Goal: Task Accomplishment & Management: Manage account settings

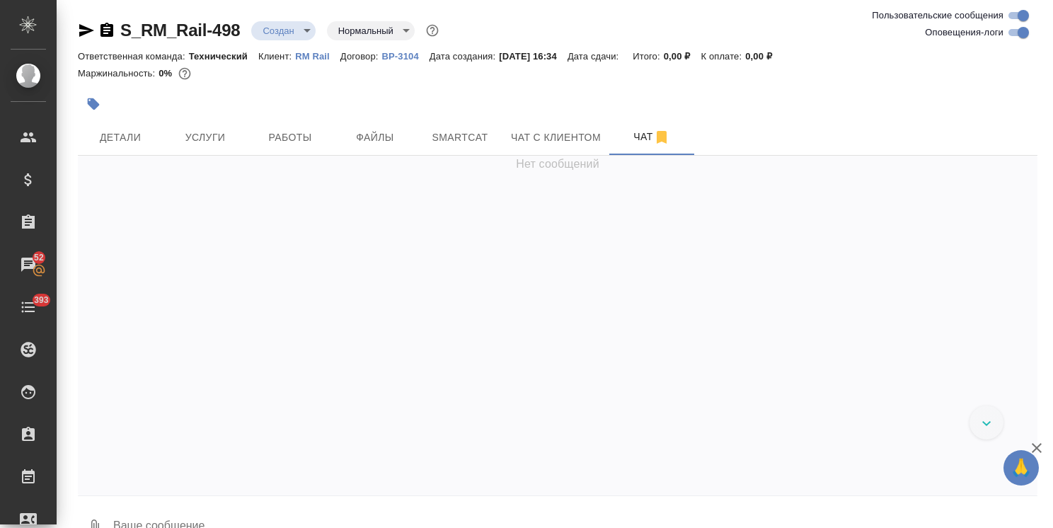
scroll to position [1210, 0]
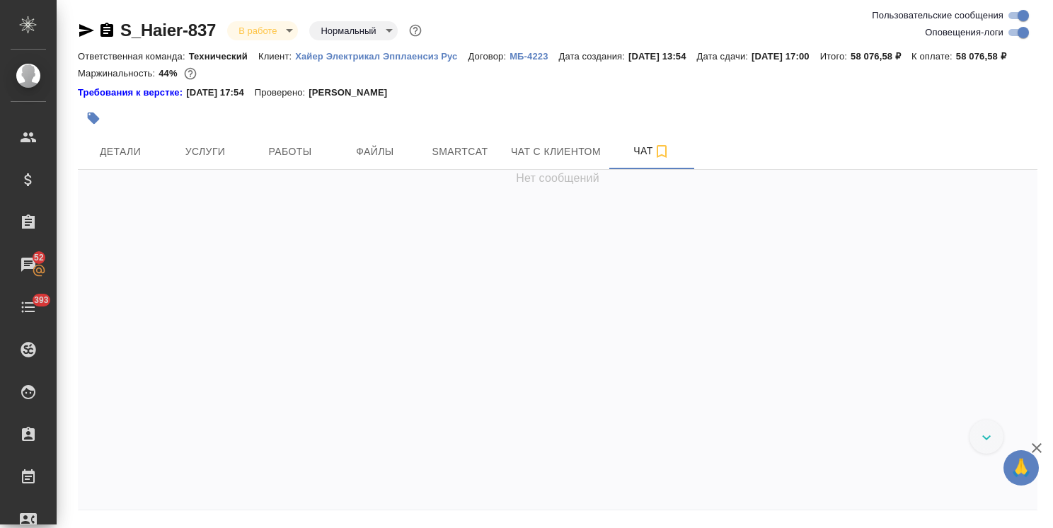
scroll to position [36958, 0]
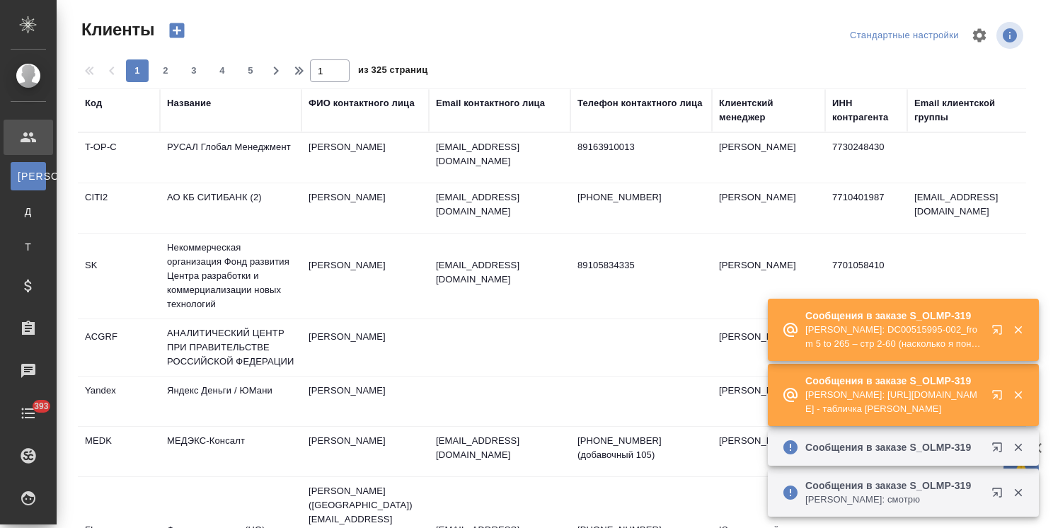
select select "RU"
click at [750, 122] on div "Клиентский менеджер" at bounding box center [768, 110] width 99 height 28
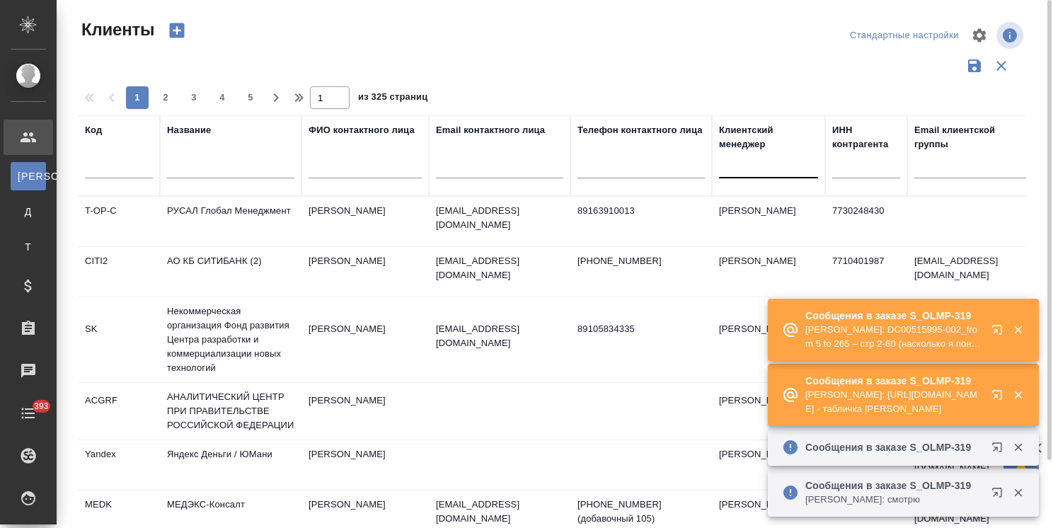
click at [742, 166] on div at bounding box center [768, 164] width 99 height 21
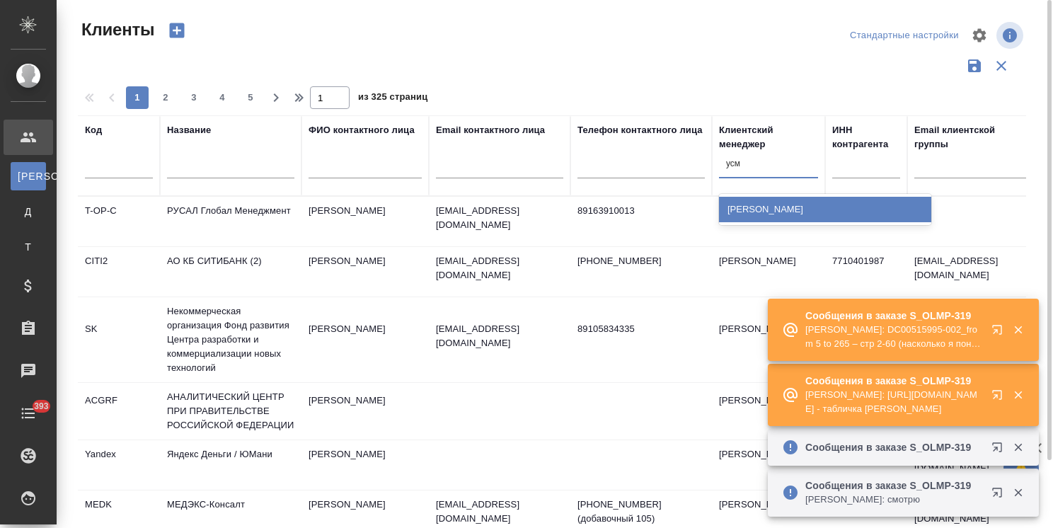
type input "усма"
click at [744, 200] on div "[PERSON_NAME] [PERSON_NAME]" at bounding box center [825, 209] width 212 height 25
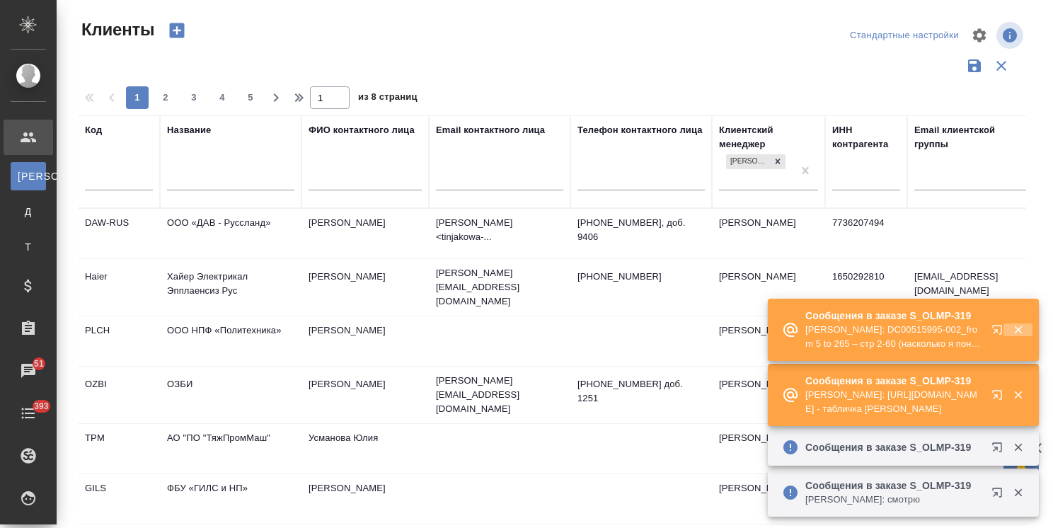
click at [1021, 333] on icon "button" at bounding box center [1018, 330] width 8 height 8
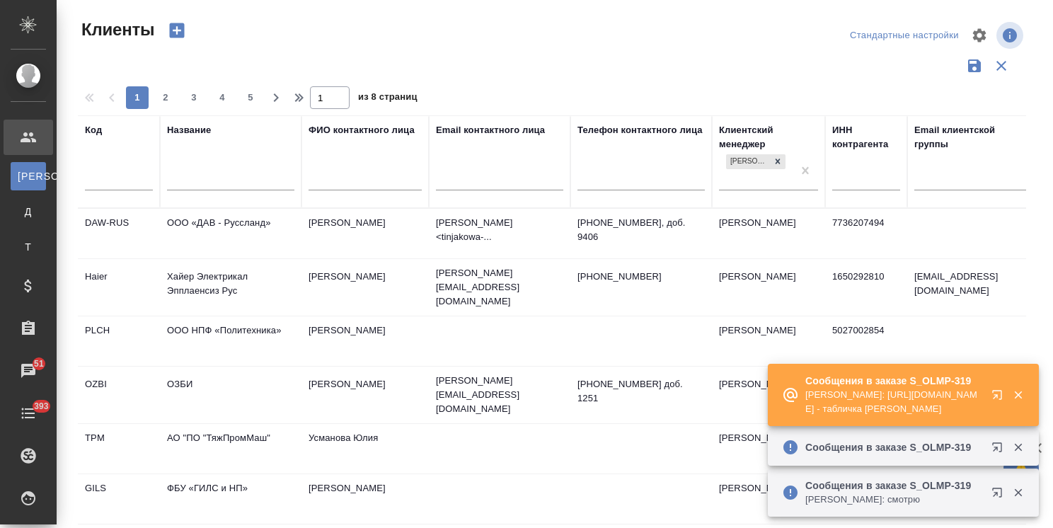
click at [1012, 393] on icon "button" at bounding box center [1018, 394] width 13 height 13
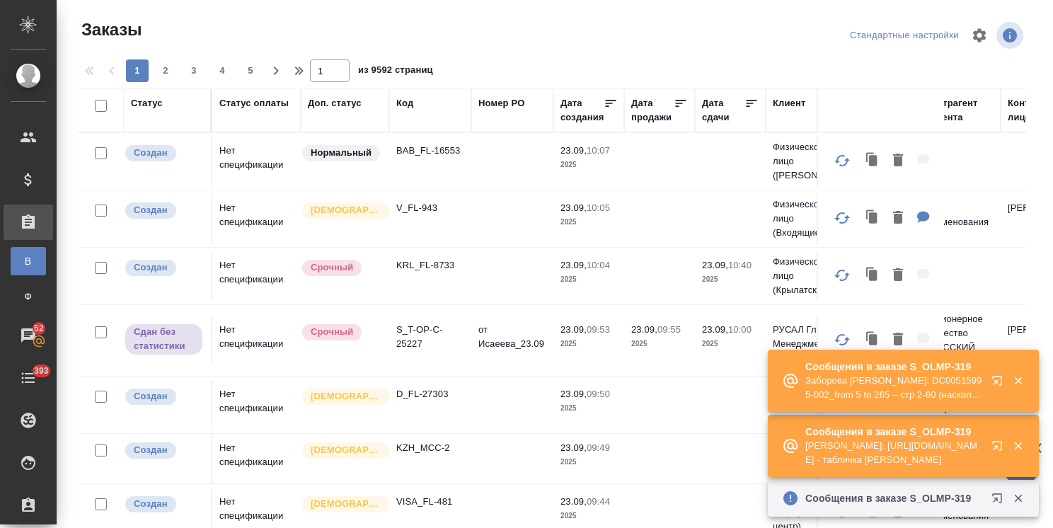
click at [1017, 395] on div "Сообщения в заказе S_OLMP-319 Заборова [PERSON_NAME]: DC00515995-002_from 5 to …" at bounding box center [903, 381] width 271 height 62
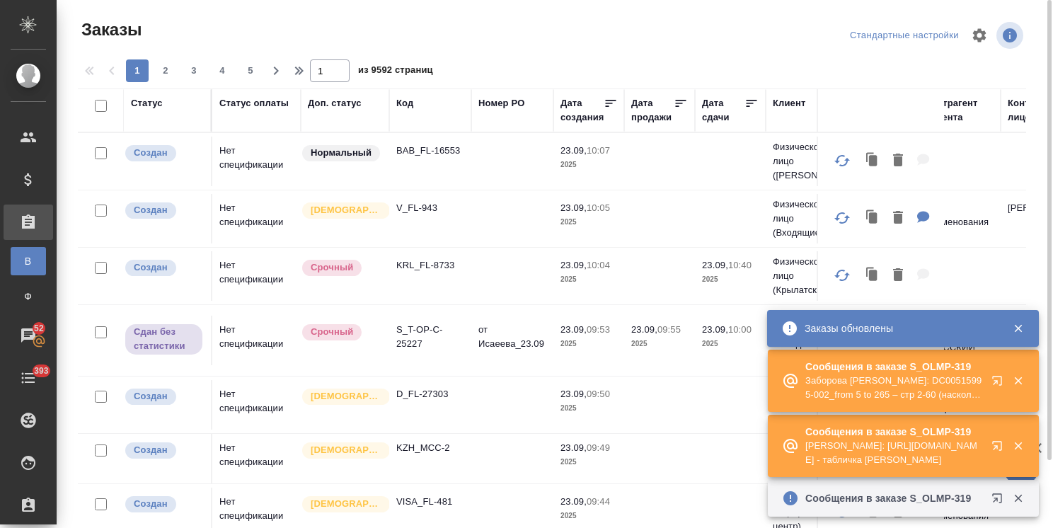
drag, startPoint x: 1015, startPoint y: 381, endPoint x: 1020, endPoint y: 308, distance: 73.7
click at [1015, 381] on icon "button" at bounding box center [1018, 380] width 13 height 13
click at [1020, 443] on icon "button" at bounding box center [1018, 446] width 8 height 8
click at [1018, 497] on icon "button" at bounding box center [1018, 498] width 13 height 13
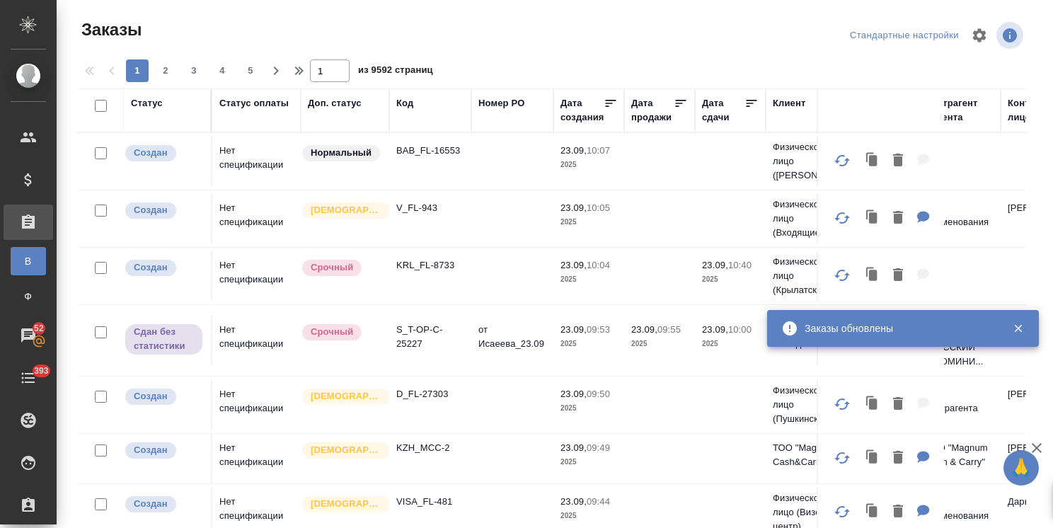
scroll to position [436, 0]
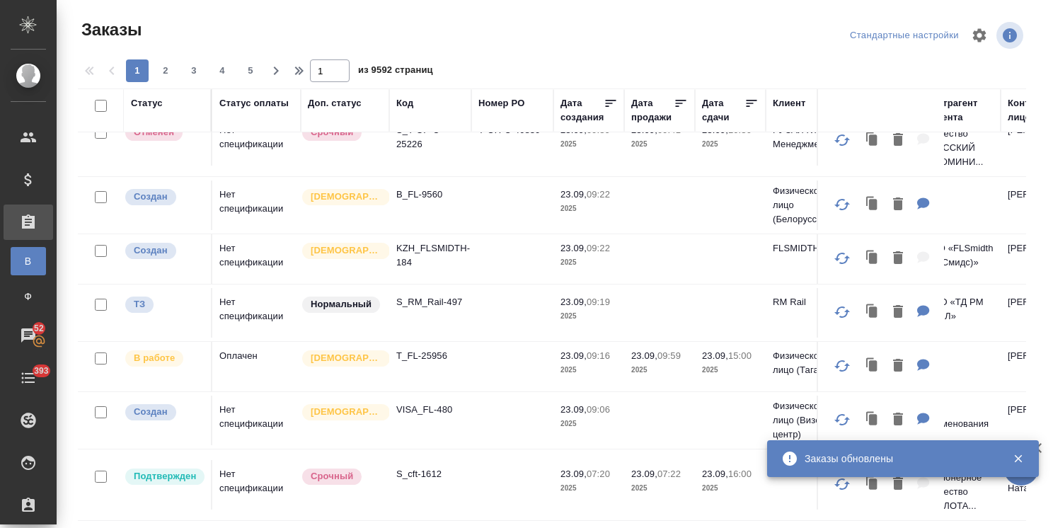
click at [1032, 443] on div "Сообщения в заказе S_OLMP-319 Сообщения в заказе S_OLMP-319 Заборова Александра…" at bounding box center [903, 478] width 272 height 79
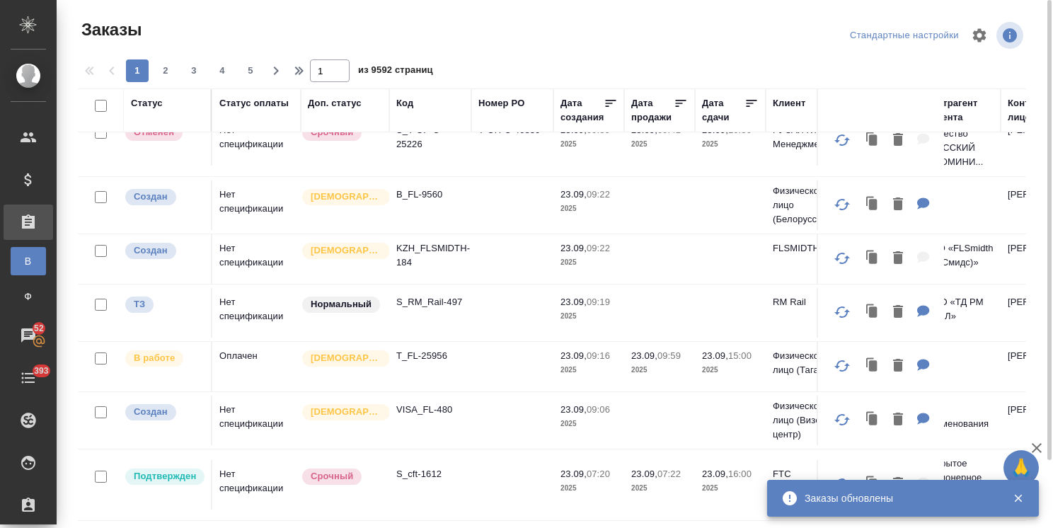
scroll to position [71, 0]
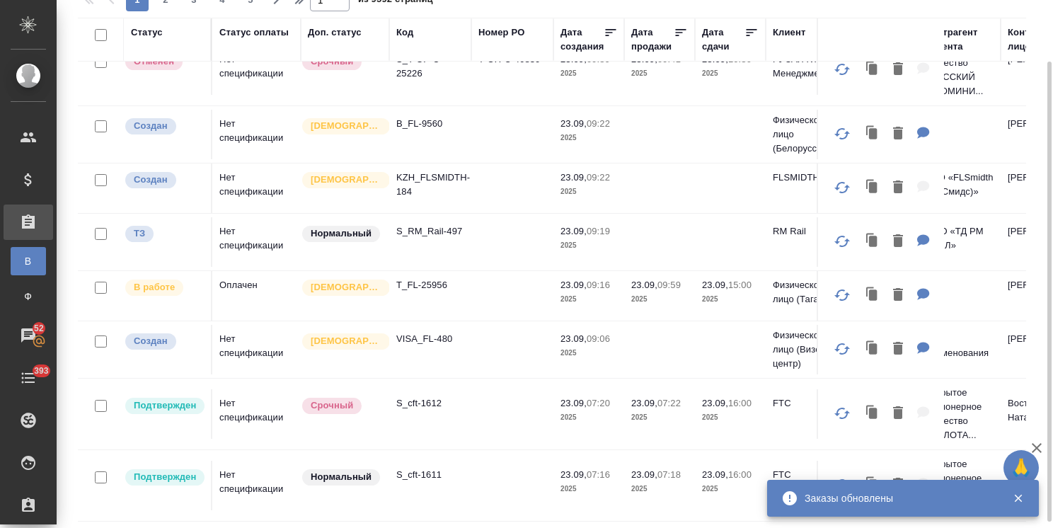
click at [1034, 446] on icon "button" at bounding box center [1037, 448] width 10 height 10
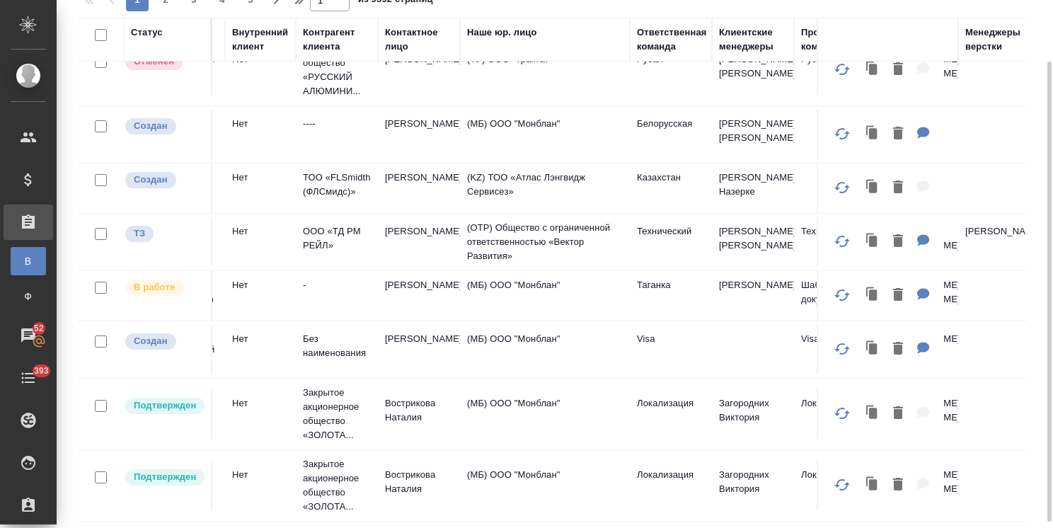
scroll to position [436, 719]
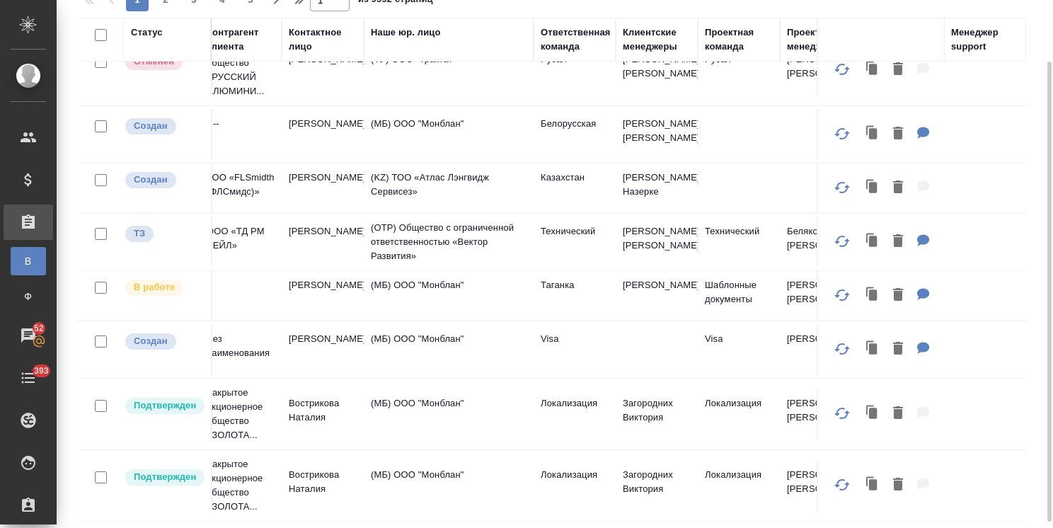
click at [652, 42] on div "Клиентские менеджеры" at bounding box center [657, 39] width 68 height 28
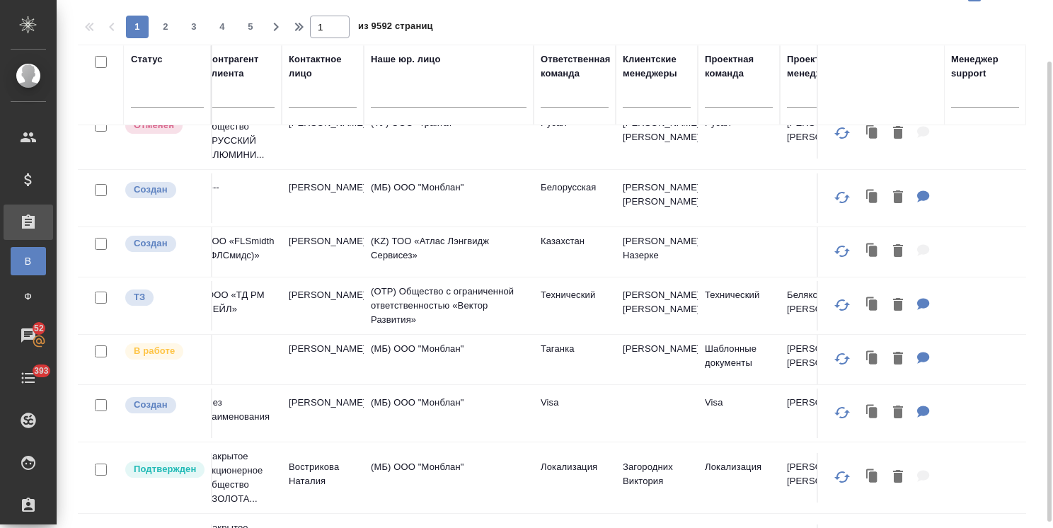
scroll to position [473, 719]
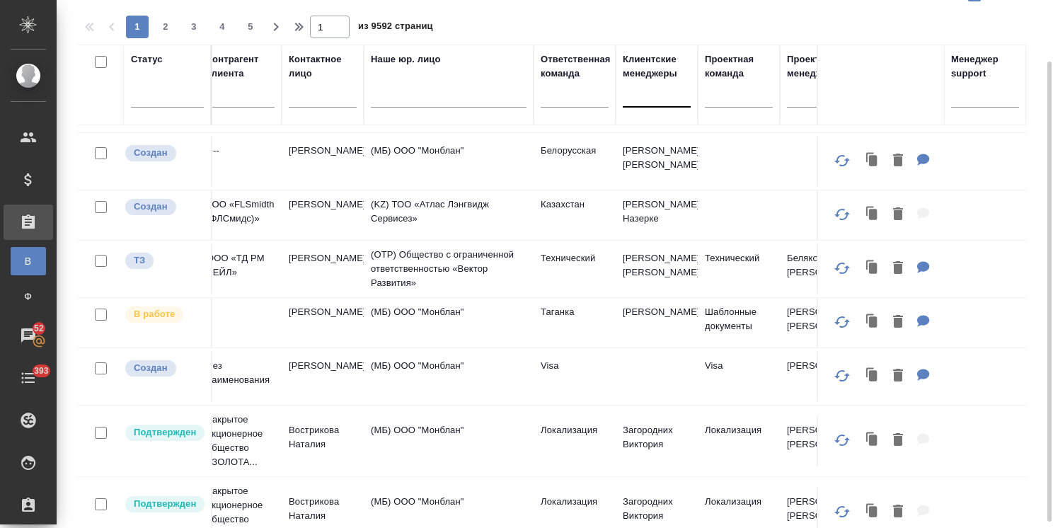
click at [640, 91] on div at bounding box center [657, 93] width 68 height 21
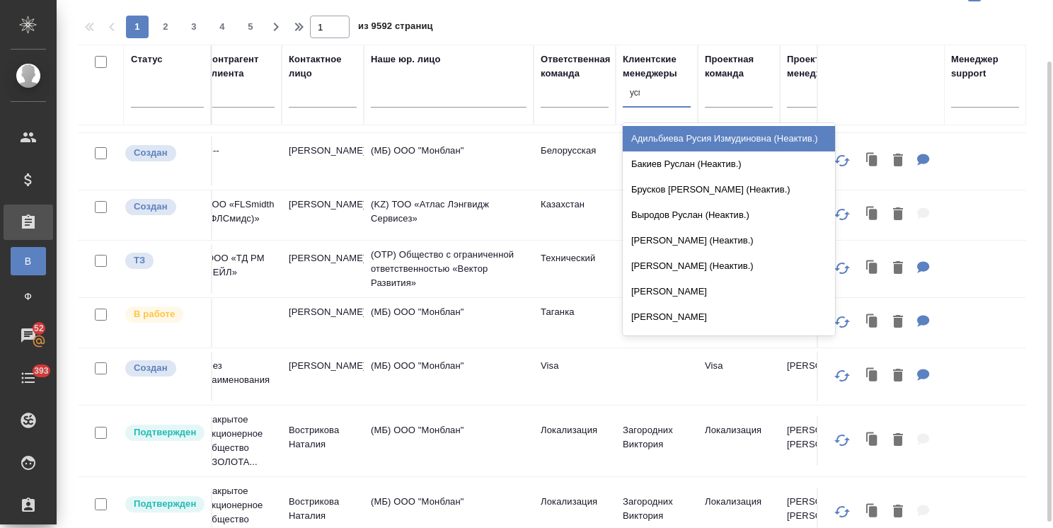
type input "усма"
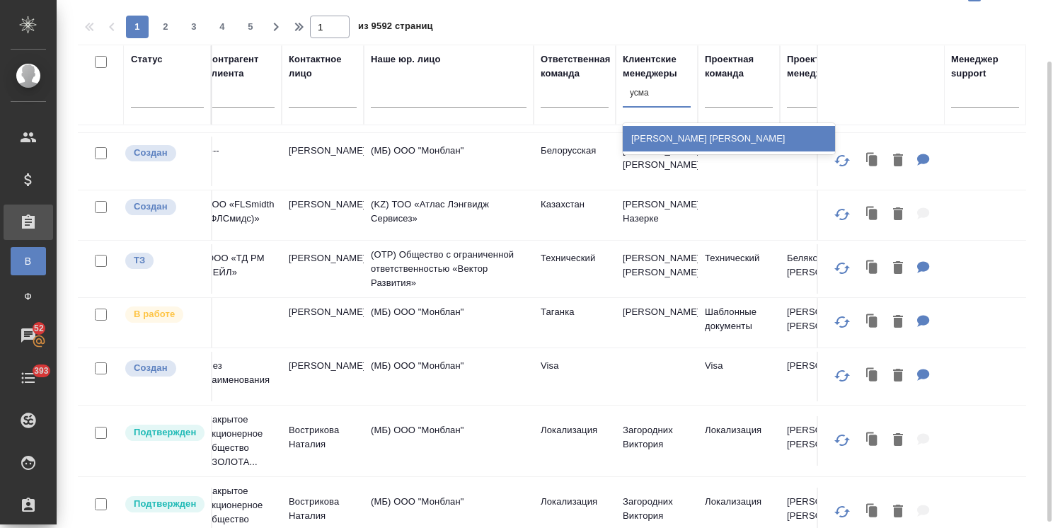
click at [665, 139] on div "[PERSON_NAME] [PERSON_NAME]" at bounding box center [729, 138] width 212 height 25
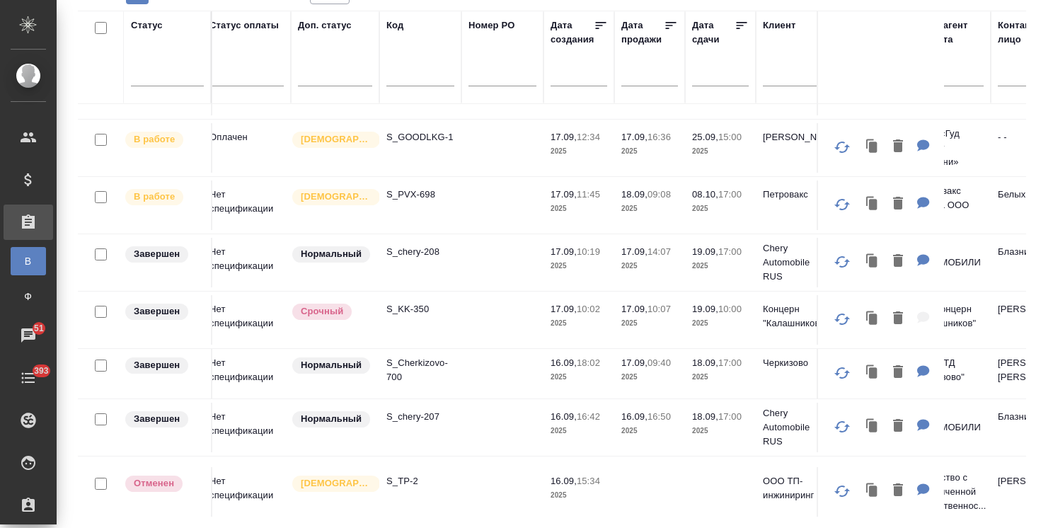
scroll to position [838, 0]
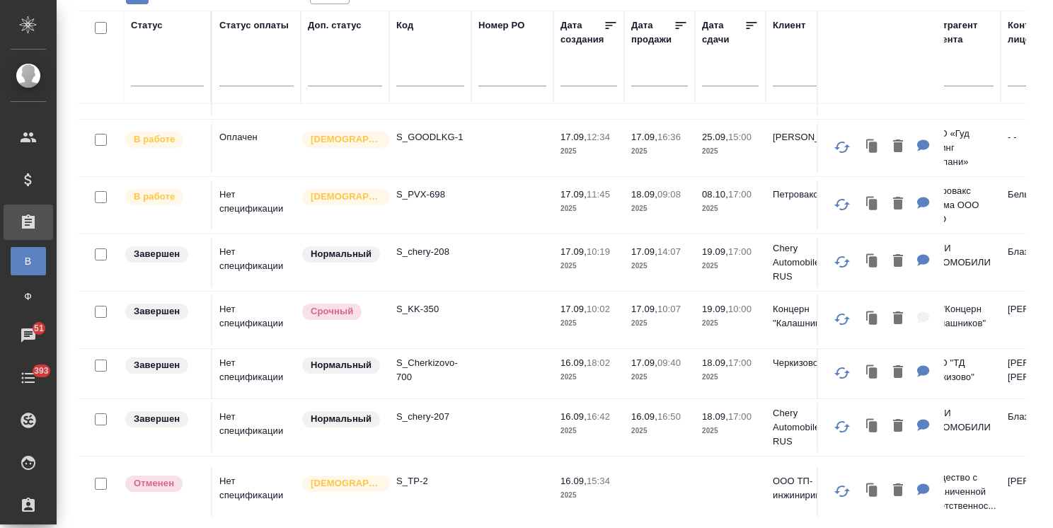
click at [719, 78] on input "text" at bounding box center [734, 74] width 48 height 20
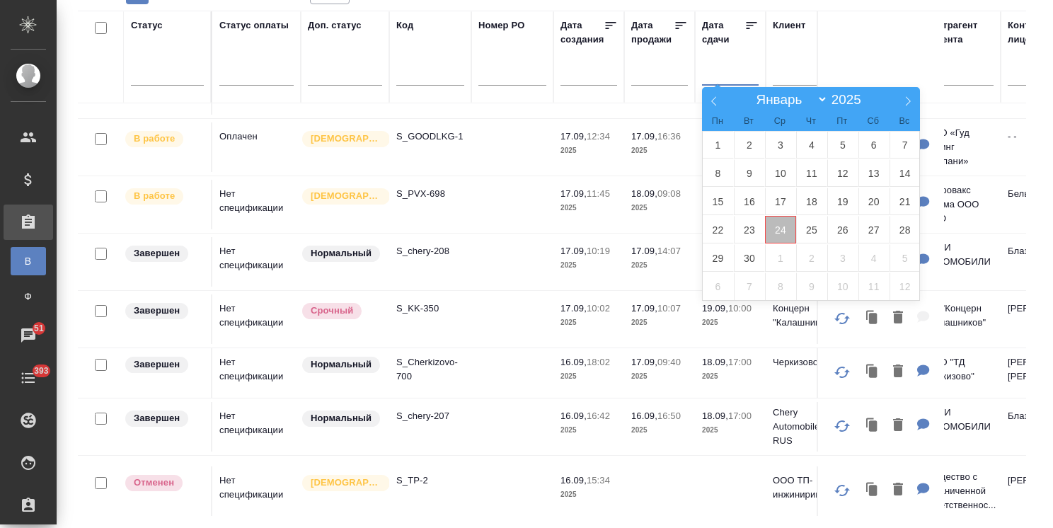
click at [781, 222] on span "24" at bounding box center [780, 230] width 31 height 28
type div "[DATE]T21:00:00.000Z"
click at [850, 228] on span "26" at bounding box center [842, 230] width 31 height 28
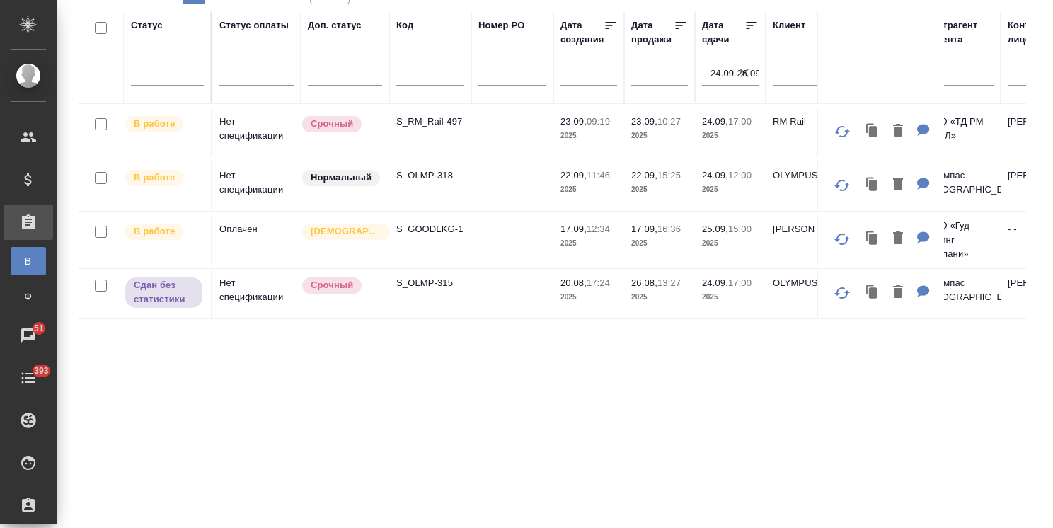
scroll to position [0, 0]
click at [419, 228] on p "S_GOODLKG-1" at bounding box center [430, 229] width 68 height 14
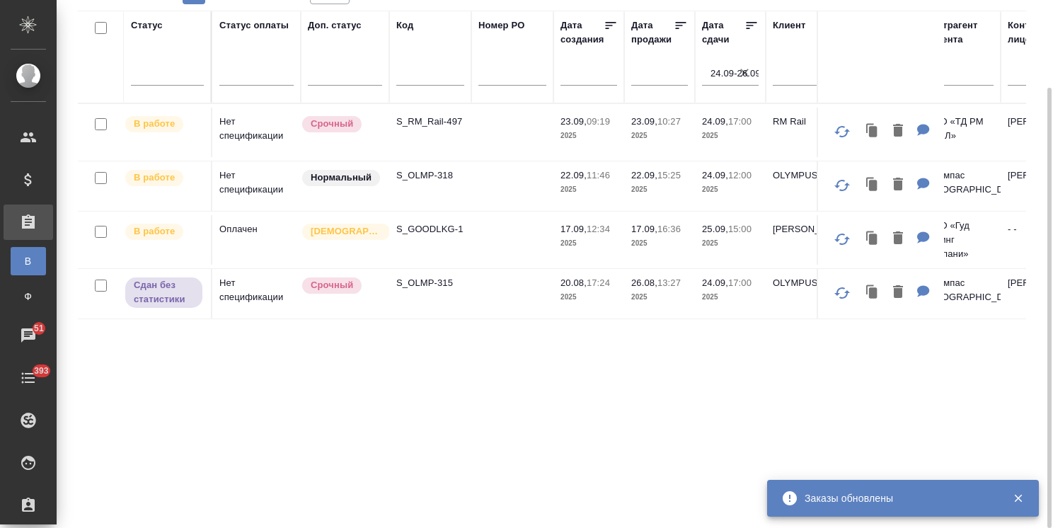
click at [749, 73] on icon "button" at bounding box center [744, 73] width 14 height 14
